Goal: Transaction & Acquisition: Register for event/course

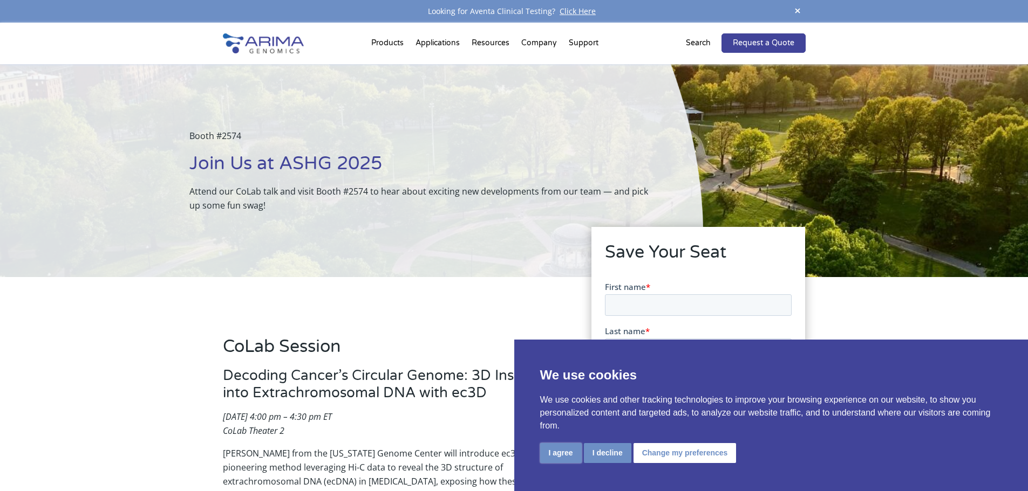
click at [563, 449] on button "I agree" at bounding box center [561, 453] width 42 height 20
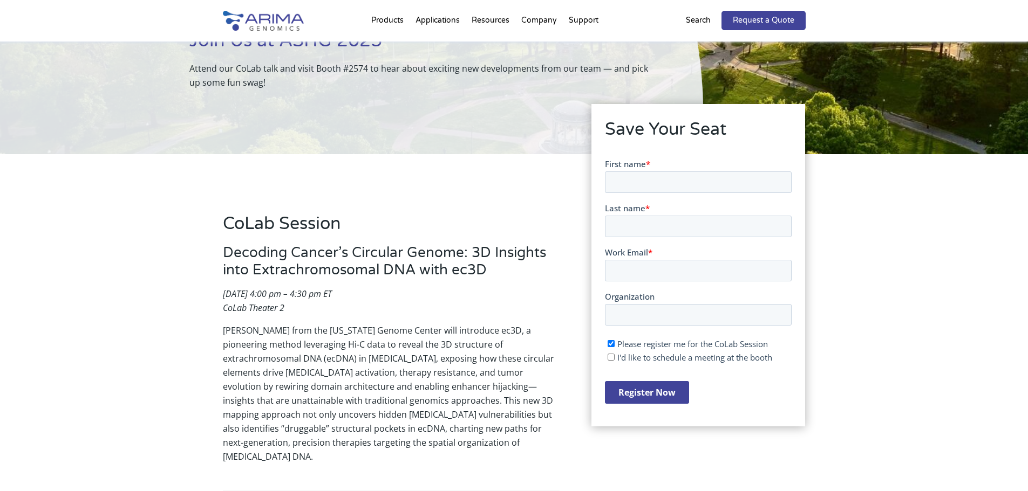
scroll to position [129, 0]
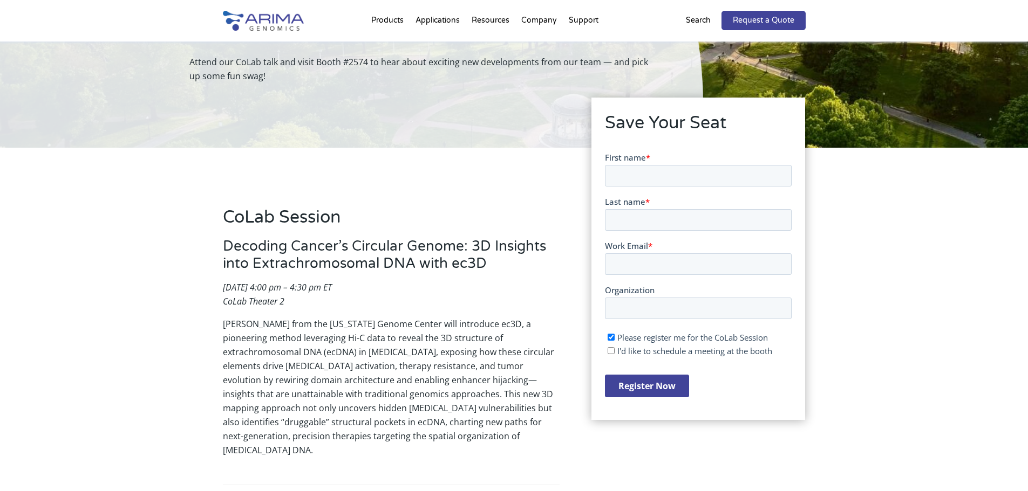
click at [646, 156] on span "*" at bounding box center [648, 157] width 4 height 11
click at [645, 165] on input "First name *" at bounding box center [698, 176] width 187 height 22
type input "Neha"
type input "[DEMOGRAPHIC_DATA]"
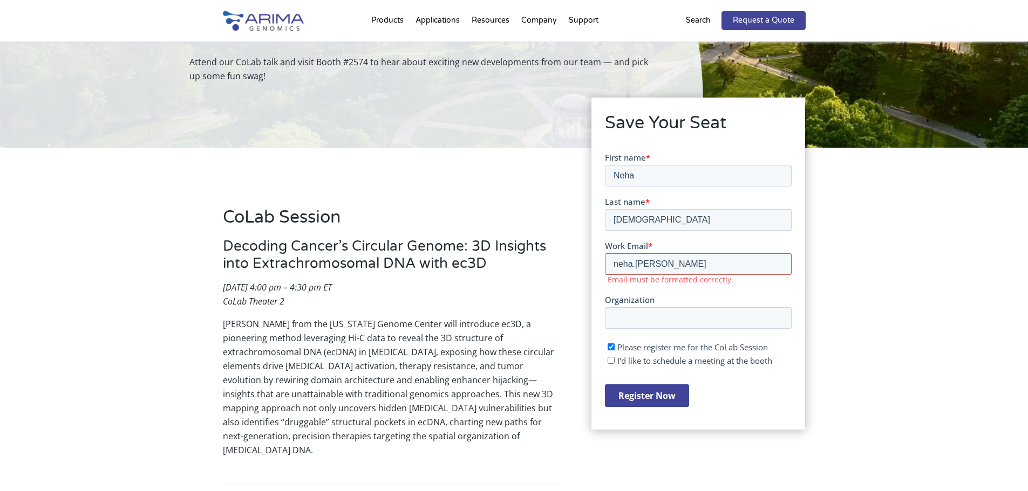
type input "[EMAIL_ADDRESS][PERSON_NAME][DOMAIN_NAME]"
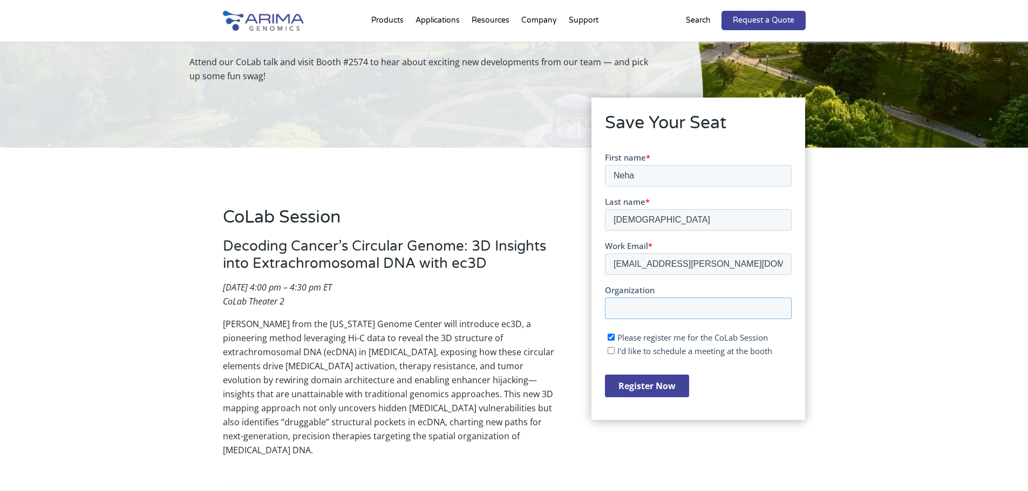
click at [655, 309] on input "Organization" at bounding box center [698, 308] width 187 height 22
type input "[US_STATE][GEOGRAPHIC_DATA]"
click at [654, 389] on input "Register Now" at bounding box center [647, 385] width 84 height 23
